Goal: Information Seeking & Learning: Find specific fact

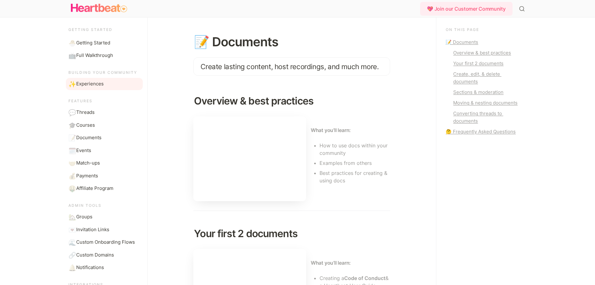
click at [102, 89] on link "✨ Experiences" at bounding box center [104, 84] width 77 height 12
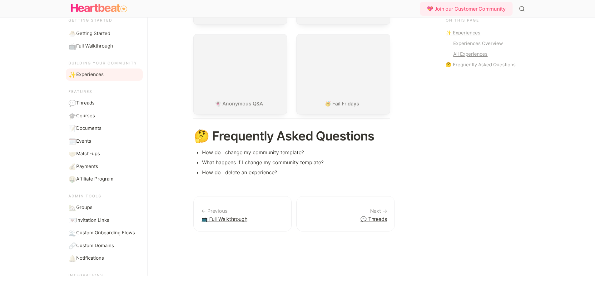
scroll to position [609, 0]
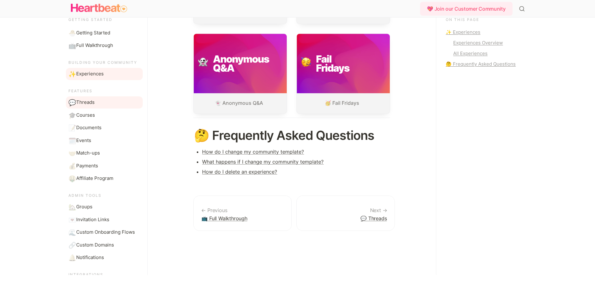
click at [107, 104] on link "💬 Threads" at bounding box center [104, 103] width 77 height 12
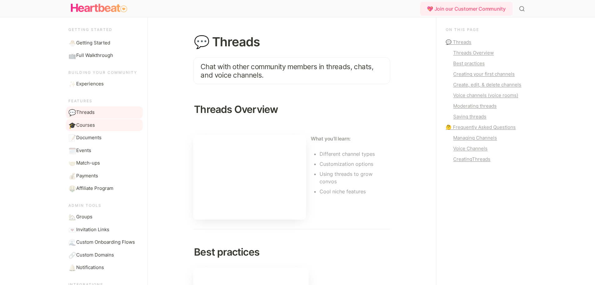
click at [104, 125] on link "🎓 Courses" at bounding box center [104, 125] width 77 height 12
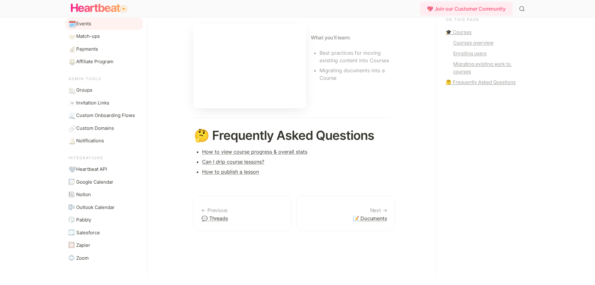
scroll to position [118, 0]
click at [112, 170] on link "💙 Heartbeat API" at bounding box center [104, 168] width 77 height 12
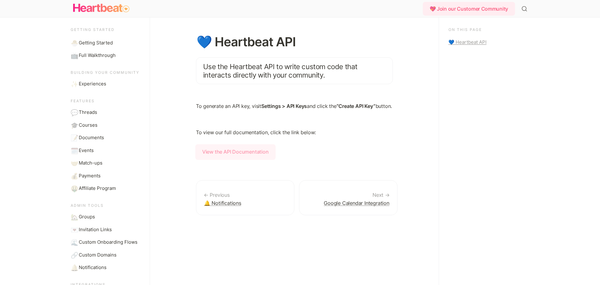
click at [226, 160] on strong "View the API Documentation" at bounding box center [235, 152] width 80 height 16
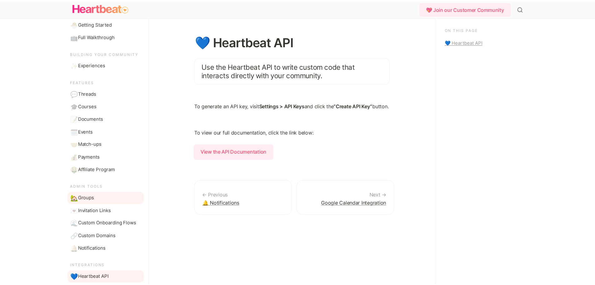
scroll to position [17, 0]
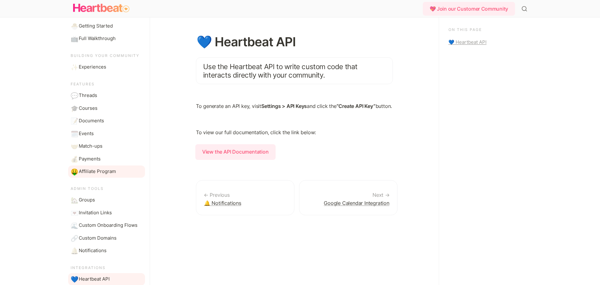
click at [100, 175] on link "🤑 Affiliate Program" at bounding box center [106, 171] width 77 height 12
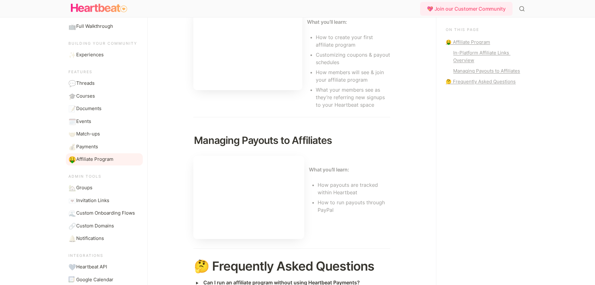
scroll to position [31, 0]
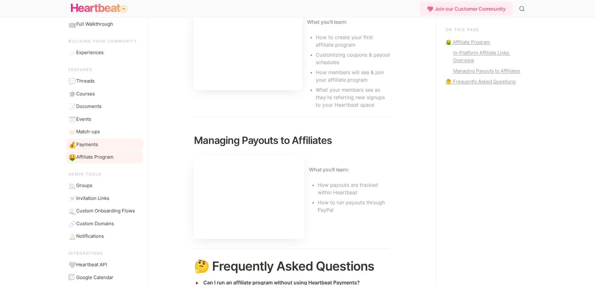
click at [91, 145] on span "Payments" at bounding box center [87, 144] width 22 height 7
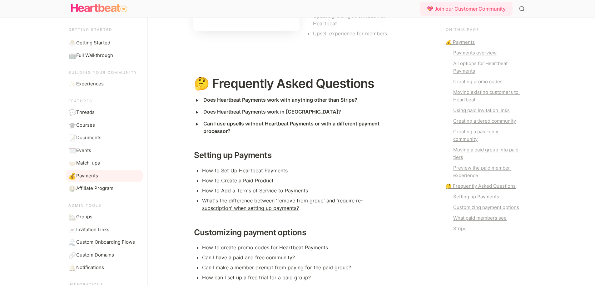
scroll to position [1281, 0]
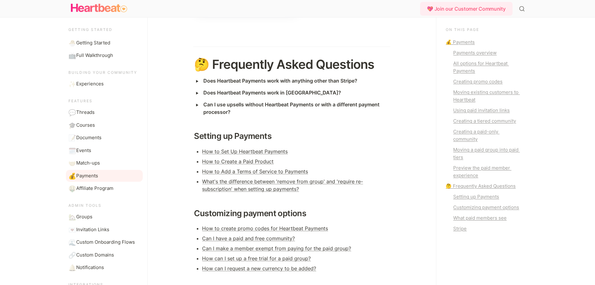
click at [329, 84] on strong "Does Heartbeat Payments work with anything other than Stripe?" at bounding box center [280, 80] width 154 height 6
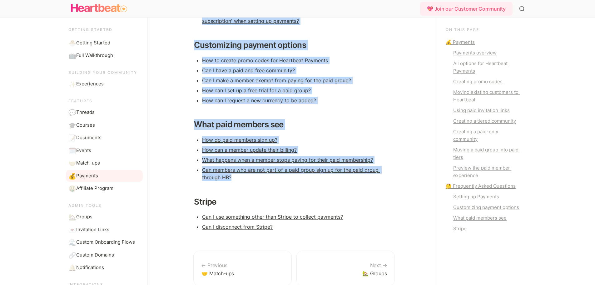
scroll to position [1569, 0]
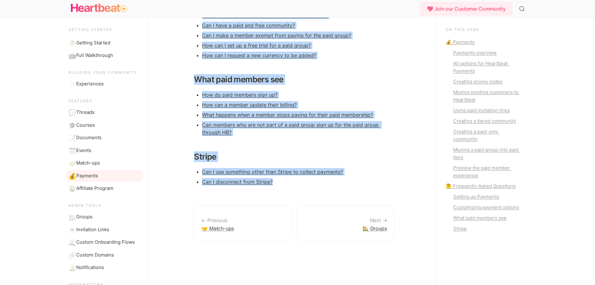
drag, startPoint x: 185, startPoint y: 43, endPoint x: 350, endPoint y: 197, distance: 225.9
copy div "💰 Loremips Dolorsit amet consectet adipisc elit seddoeiusmo, tempori utlaboree,…"
click at [317, 168] on link "Can I use something other than Stripe to collect payments?" at bounding box center [272, 171] width 141 height 6
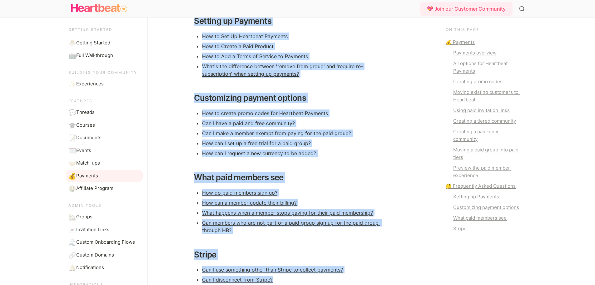
scroll to position [1444, 0]
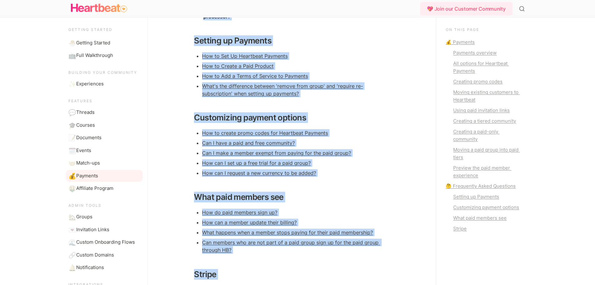
click at [383, 96] on li "What's the difference between 'remove from group' and 'require re-subscription'…" at bounding box center [296, 89] width 188 height 17
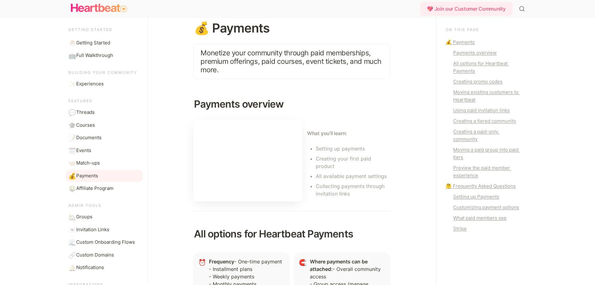
scroll to position [0, 0]
